Goal: Check status: Check status

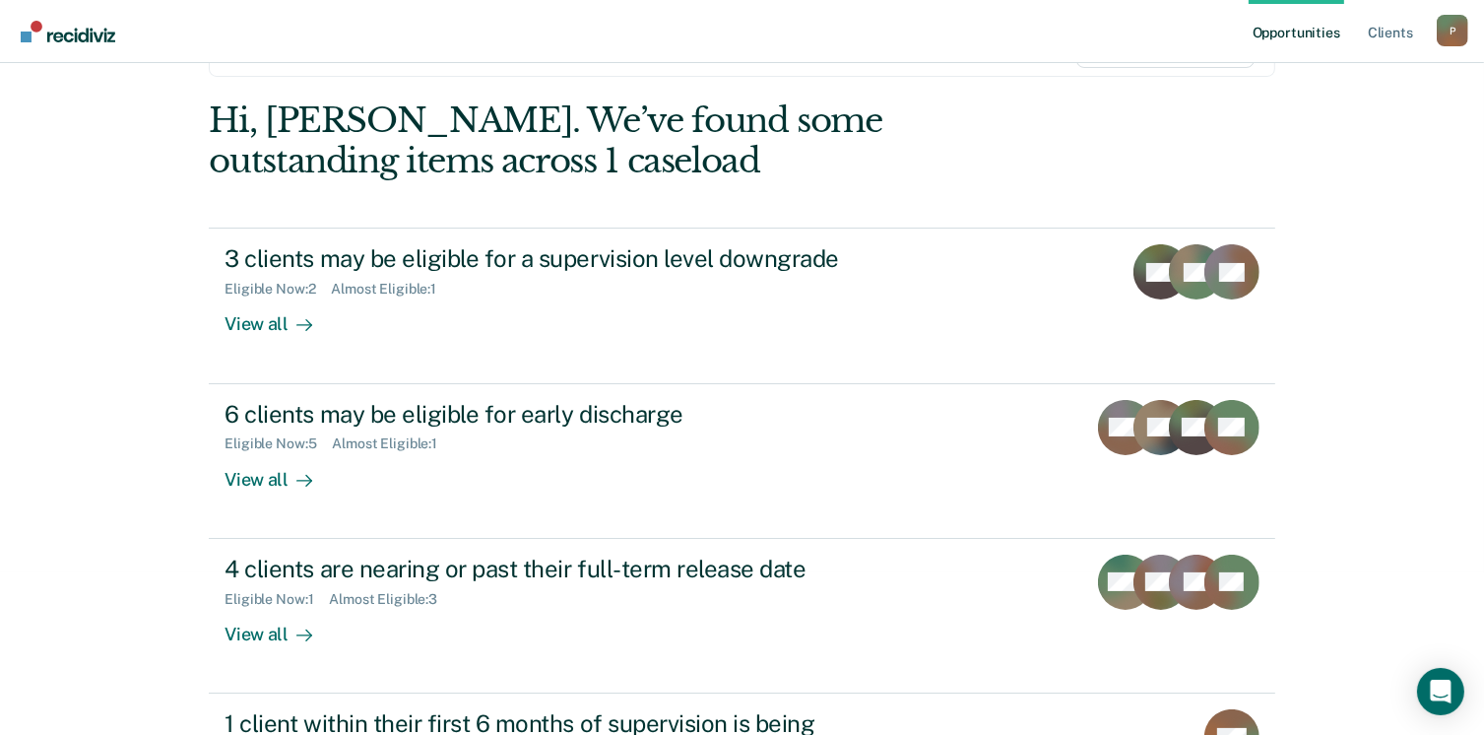
scroll to position [197, 0]
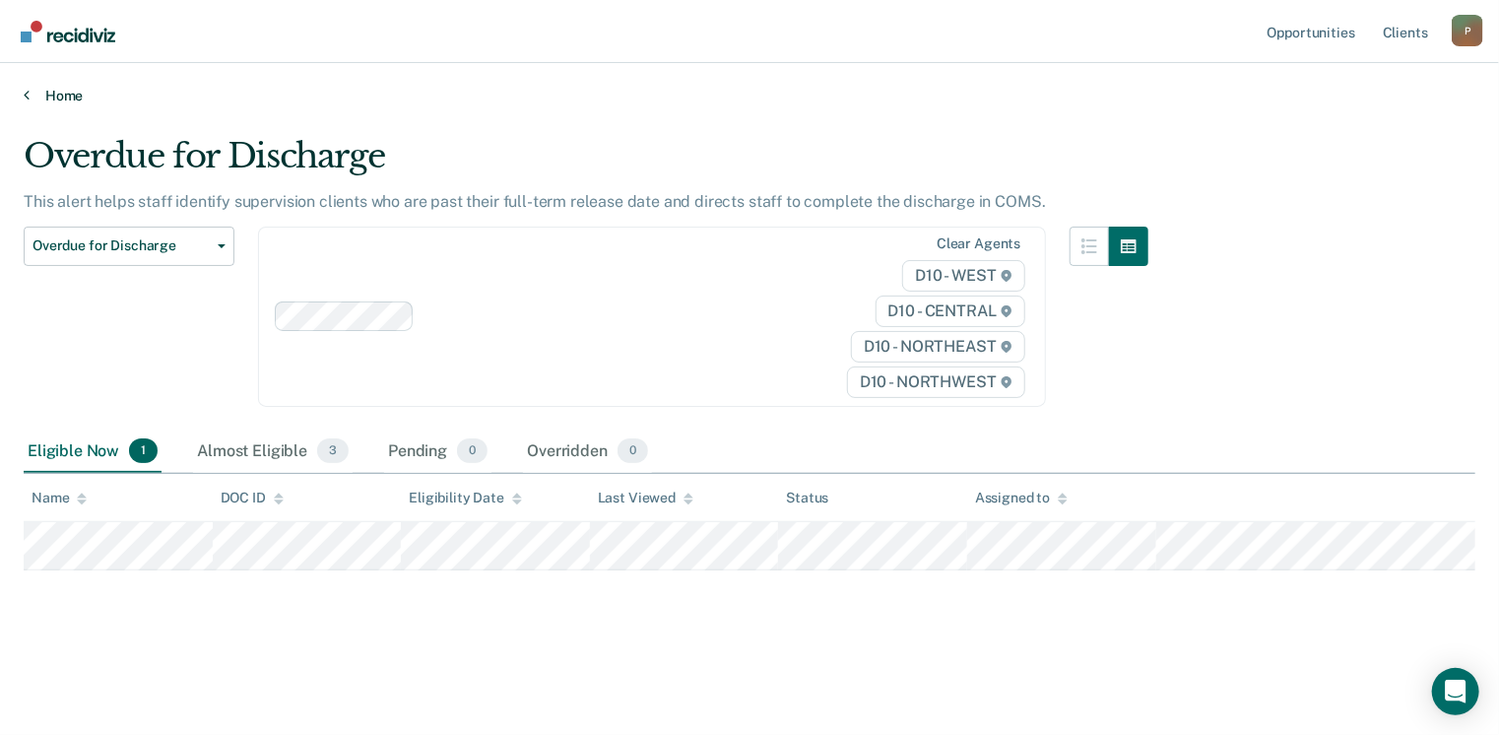
click at [47, 97] on link "Home" at bounding box center [749, 96] width 1451 height 18
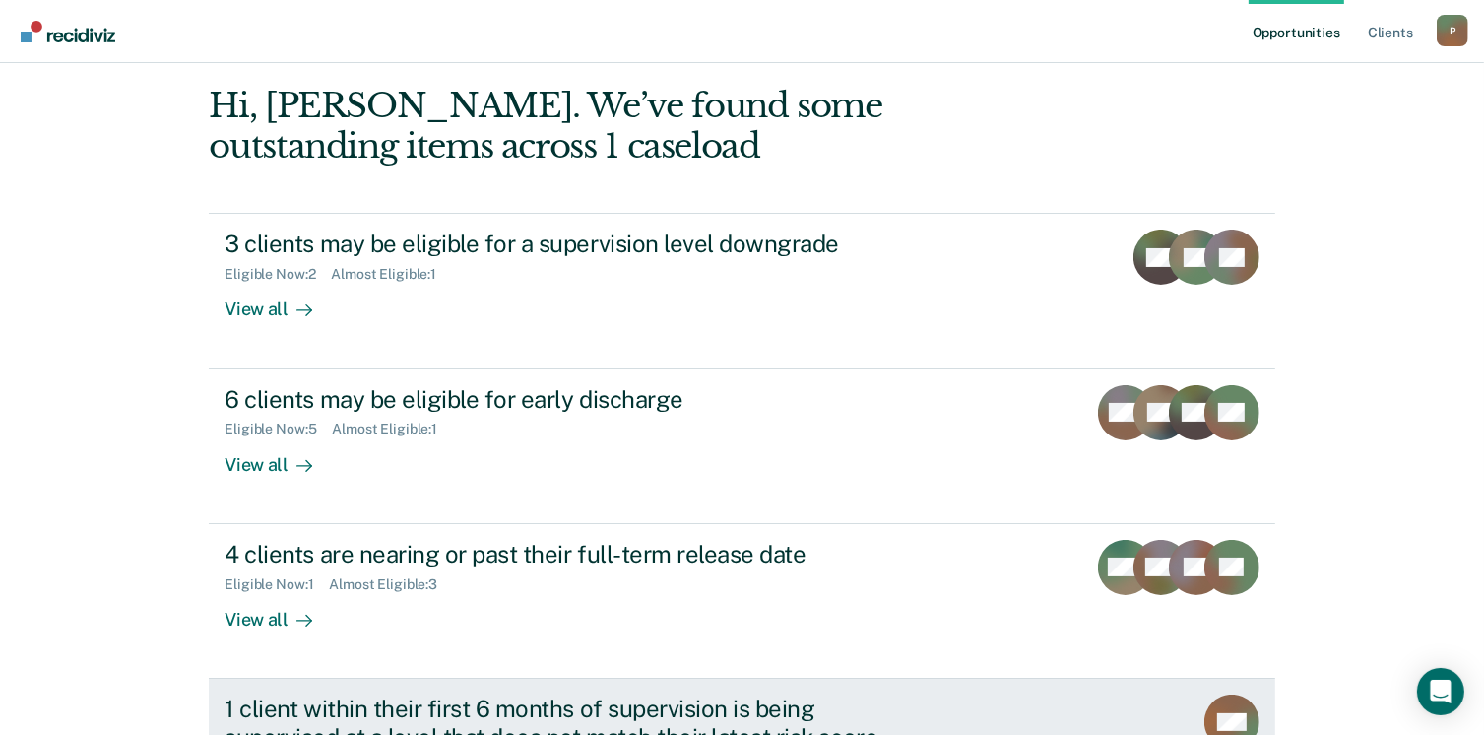
scroll to position [127, 0]
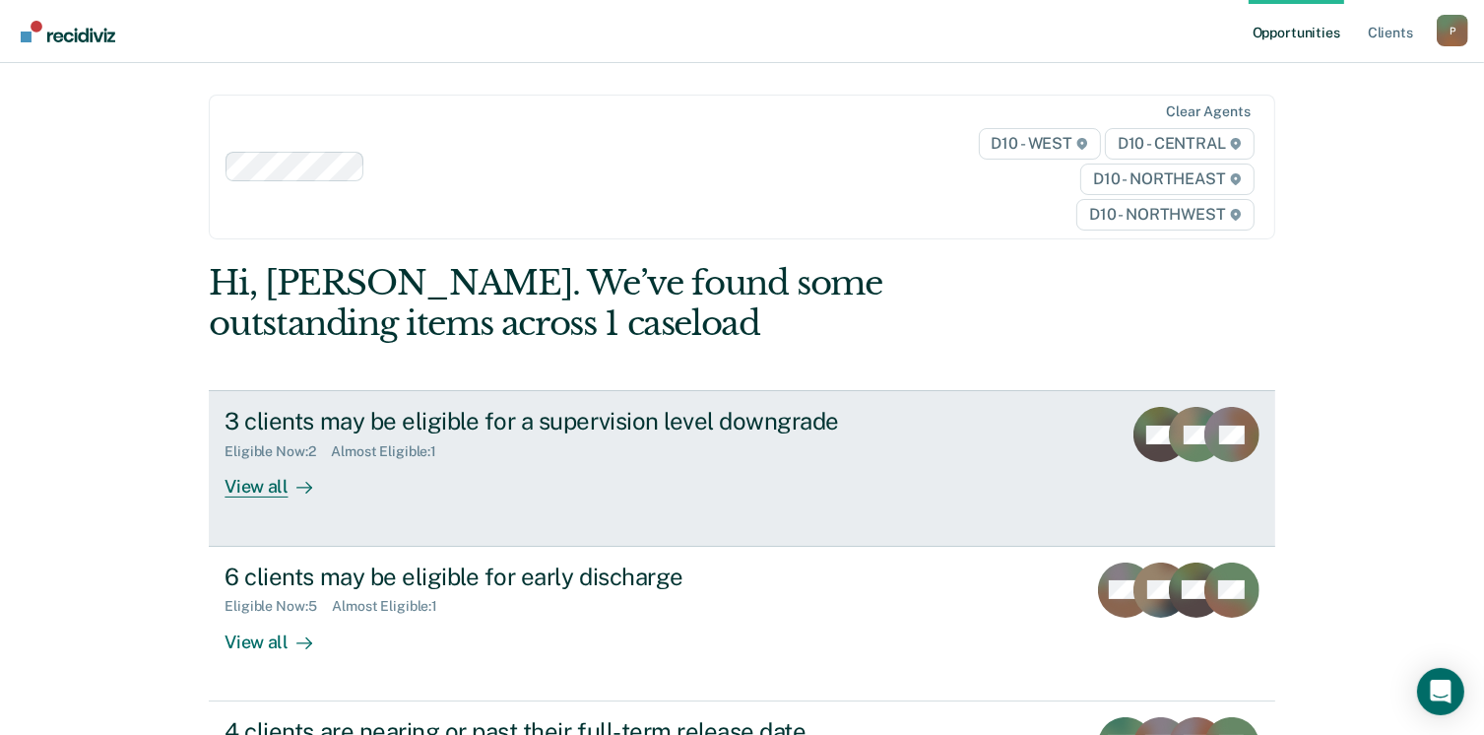
click at [1169, 446] on rect at bounding box center [1160, 434] width 55 height 55
